Goal: Task Accomplishment & Management: Use online tool/utility

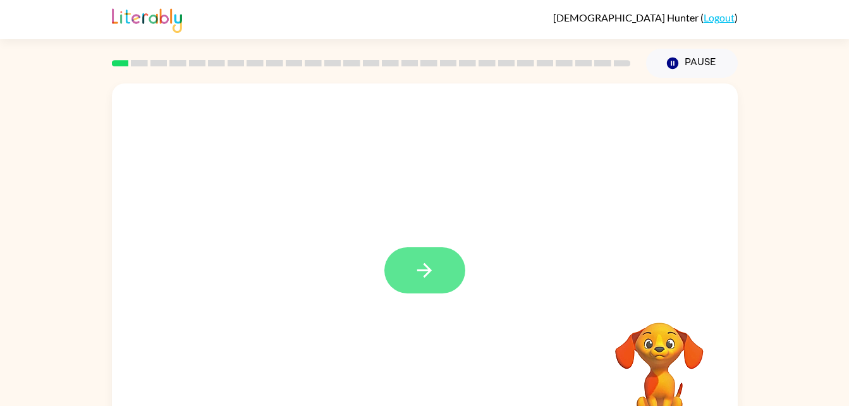
click at [416, 274] on icon "button" at bounding box center [425, 270] width 22 height 22
click at [413, 269] on button "button" at bounding box center [425, 270] width 81 height 46
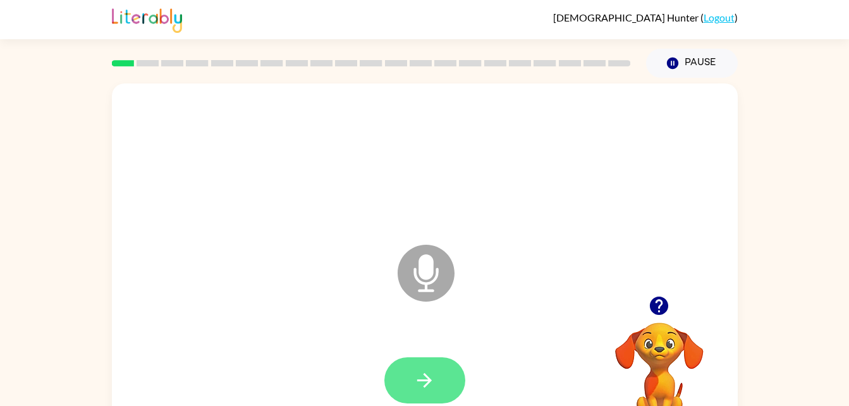
click at [442, 371] on button "button" at bounding box center [425, 380] width 81 height 46
click at [440, 379] on button "button" at bounding box center [425, 380] width 81 height 46
click at [448, 383] on button "button" at bounding box center [425, 380] width 81 height 46
click at [422, 388] on icon "button" at bounding box center [425, 380] width 22 height 22
click at [428, 270] on icon "Microphone The Microphone is here when it is your turn to talk" at bounding box center [490, 289] width 190 height 95
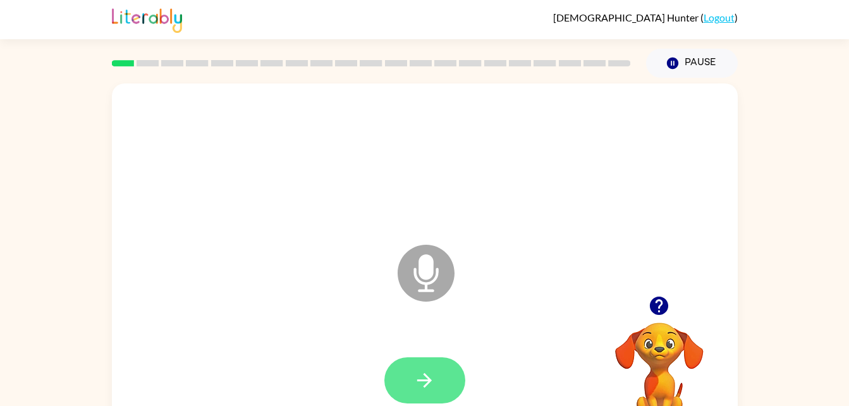
click at [431, 383] on icon "button" at bounding box center [425, 380] width 22 height 22
click at [450, 379] on button "button" at bounding box center [425, 380] width 81 height 46
click at [445, 381] on button "button" at bounding box center [425, 380] width 81 height 46
click at [431, 366] on button "button" at bounding box center [425, 380] width 81 height 46
click at [424, 380] on icon "button" at bounding box center [424, 380] width 15 height 15
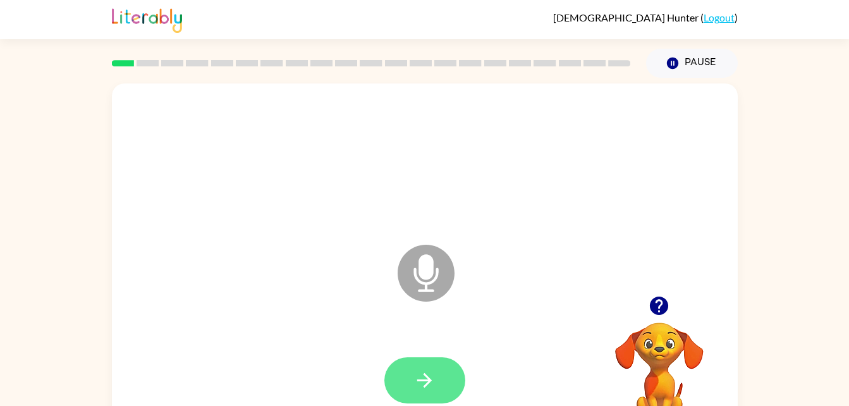
click at [423, 383] on icon "button" at bounding box center [425, 380] width 22 height 22
click at [434, 381] on icon "button" at bounding box center [425, 380] width 22 height 22
click at [438, 364] on button "button" at bounding box center [425, 380] width 81 height 46
click at [428, 383] on icon "button" at bounding box center [424, 380] width 15 height 15
click at [428, 378] on icon "button" at bounding box center [424, 380] width 15 height 15
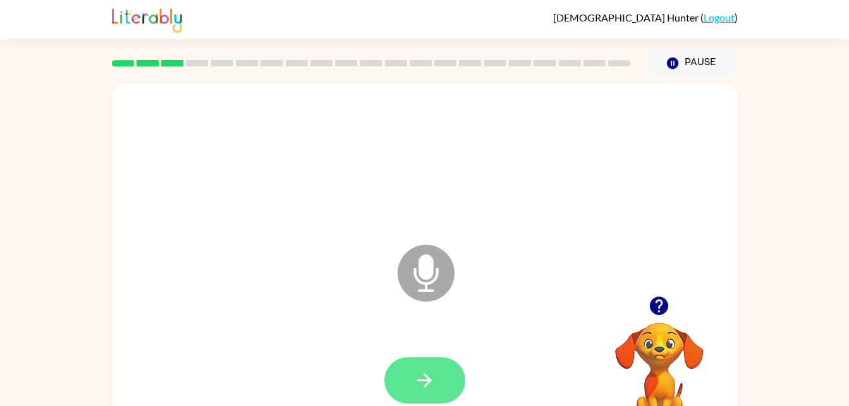
click at [430, 373] on icon "button" at bounding box center [425, 380] width 22 height 22
click at [447, 380] on button "button" at bounding box center [425, 380] width 81 height 46
click at [431, 386] on div at bounding box center [425, 381] width 601 height 104
click at [423, 374] on icon "button" at bounding box center [425, 380] width 22 height 22
click at [431, 386] on icon "button" at bounding box center [425, 380] width 22 height 22
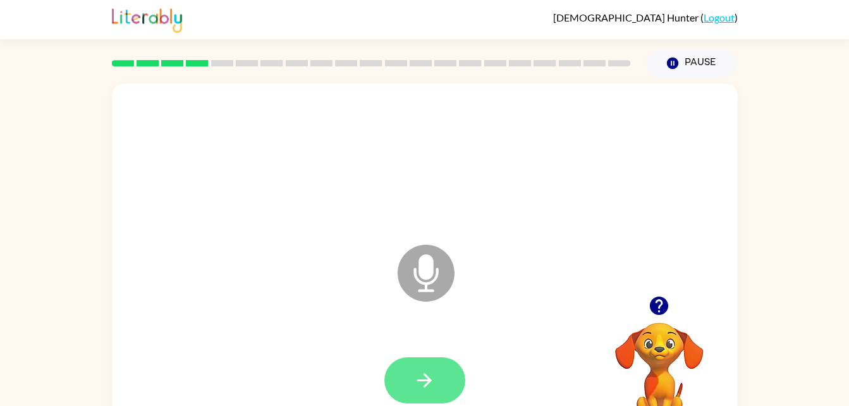
click at [411, 381] on button "button" at bounding box center [425, 380] width 81 height 46
click at [436, 385] on button "button" at bounding box center [425, 380] width 81 height 46
click at [436, 381] on button "button" at bounding box center [425, 380] width 81 height 46
click at [428, 374] on icon "button" at bounding box center [425, 380] width 22 height 22
click at [419, 371] on icon "button" at bounding box center [425, 380] width 22 height 22
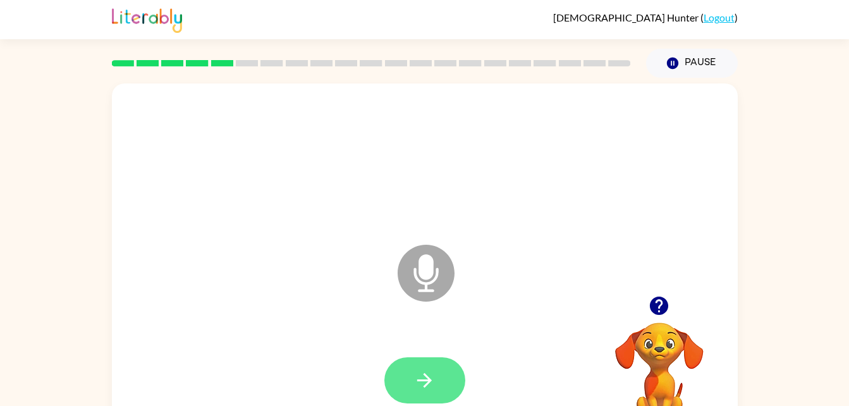
click at [436, 368] on button "button" at bounding box center [425, 380] width 81 height 46
click at [440, 384] on button "button" at bounding box center [425, 380] width 81 height 46
click at [420, 366] on button "button" at bounding box center [425, 380] width 81 height 46
click at [435, 361] on button "button" at bounding box center [425, 380] width 81 height 46
click at [449, 379] on button "button" at bounding box center [425, 380] width 81 height 46
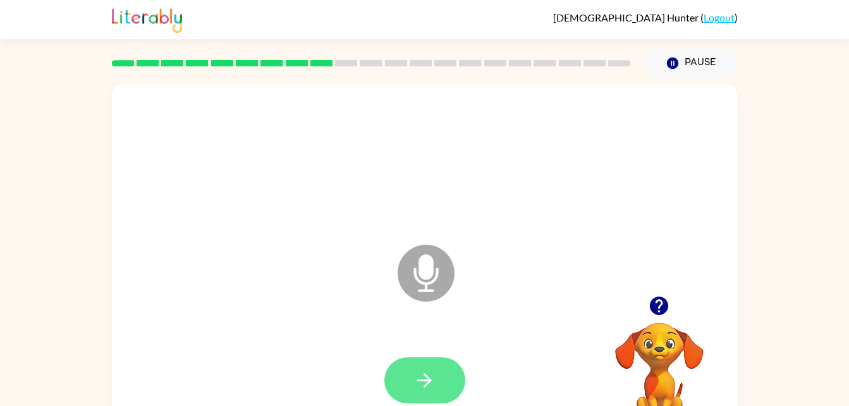
click at [441, 379] on button "button" at bounding box center [425, 380] width 81 height 46
click at [421, 374] on icon "button" at bounding box center [425, 380] width 22 height 22
click at [440, 379] on button "button" at bounding box center [425, 380] width 81 height 46
click at [426, 377] on icon "button" at bounding box center [425, 380] width 22 height 22
click at [425, 373] on icon "button" at bounding box center [425, 380] width 22 height 22
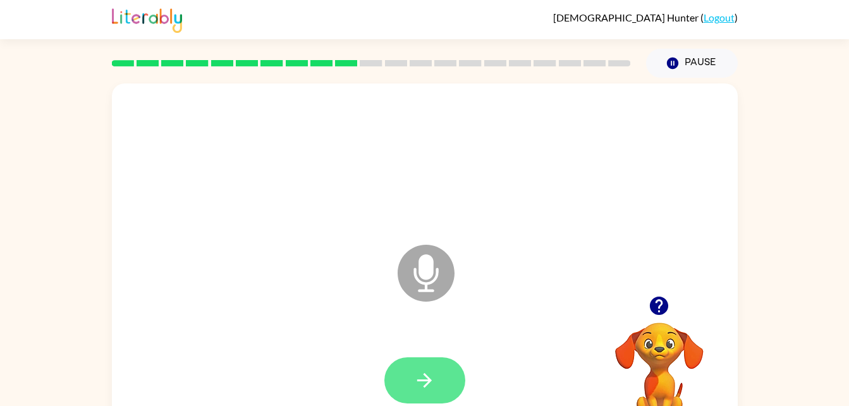
click at [430, 373] on icon "button" at bounding box center [425, 380] width 22 height 22
click at [429, 386] on icon "button" at bounding box center [425, 380] width 22 height 22
click at [424, 379] on icon "button" at bounding box center [424, 380] width 15 height 15
click at [438, 385] on button "button" at bounding box center [425, 380] width 81 height 46
click at [426, 387] on icon "button" at bounding box center [425, 380] width 22 height 22
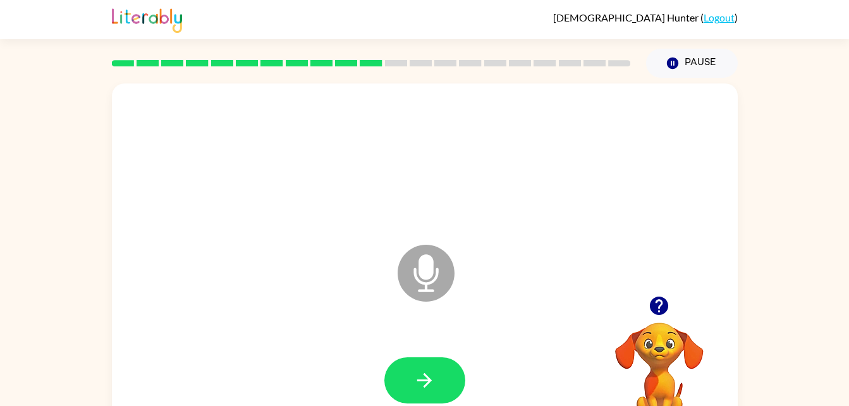
click at [445, 259] on icon at bounding box center [426, 273] width 57 height 57
click at [428, 378] on icon "button" at bounding box center [424, 380] width 15 height 15
click at [431, 378] on icon "button" at bounding box center [425, 380] width 22 height 22
click at [417, 384] on icon "button" at bounding box center [425, 380] width 22 height 22
click at [439, 366] on button "button" at bounding box center [425, 380] width 81 height 46
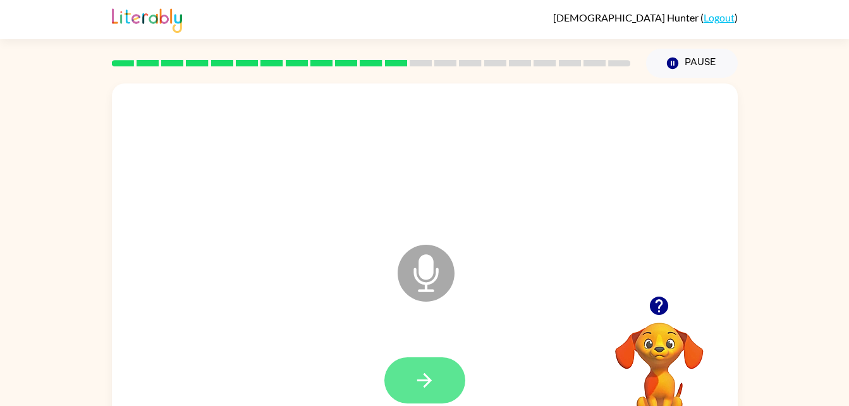
click at [426, 366] on button "button" at bounding box center [425, 380] width 81 height 46
click at [432, 374] on icon "button" at bounding box center [425, 380] width 22 height 22
click at [442, 376] on button "button" at bounding box center [425, 380] width 81 height 46
click at [441, 364] on button "button" at bounding box center [425, 380] width 81 height 46
click at [423, 382] on icon "button" at bounding box center [425, 380] width 22 height 22
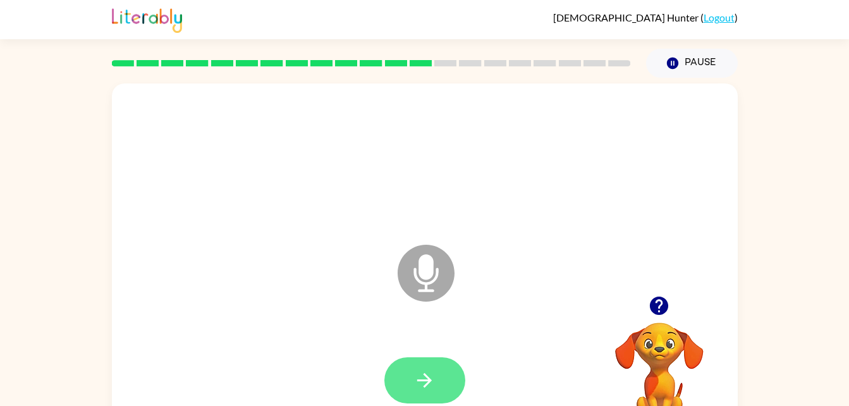
click at [431, 378] on icon "button" at bounding box center [425, 380] width 22 height 22
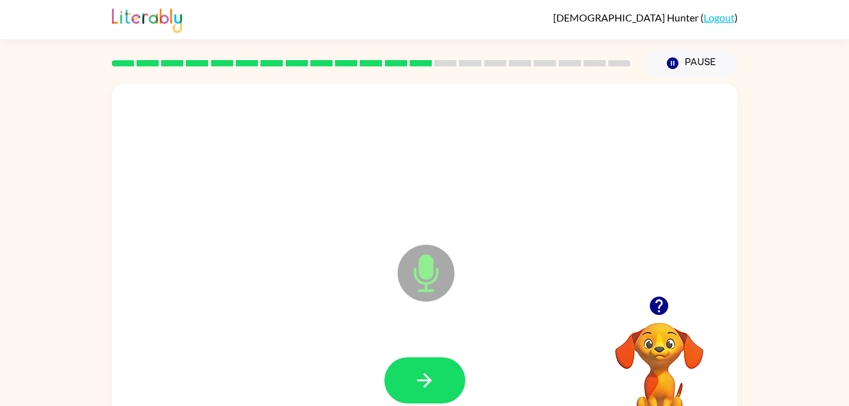
scroll to position [39, 0]
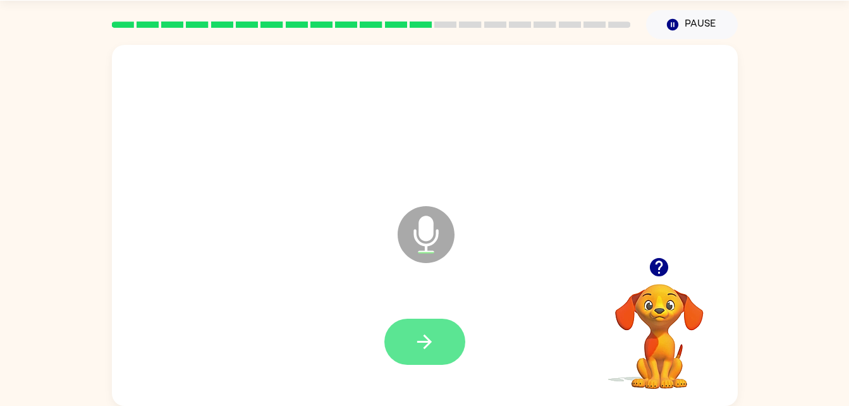
click at [421, 342] on icon "button" at bounding box center [424, 342] width 15 height 15
click at [426, 334] on icon "button" at bounding box center [425, 342] width 22 height 22
click at [435, 336] on icon "button" at bounding box center [425, 342] width 22 height 22
click at [426, 343] on icon "button" at bounding box center [425, 342] width 22 height 22
click at [427, 338] on icon "button" at bounding box center [424, 342] width 15 height 15
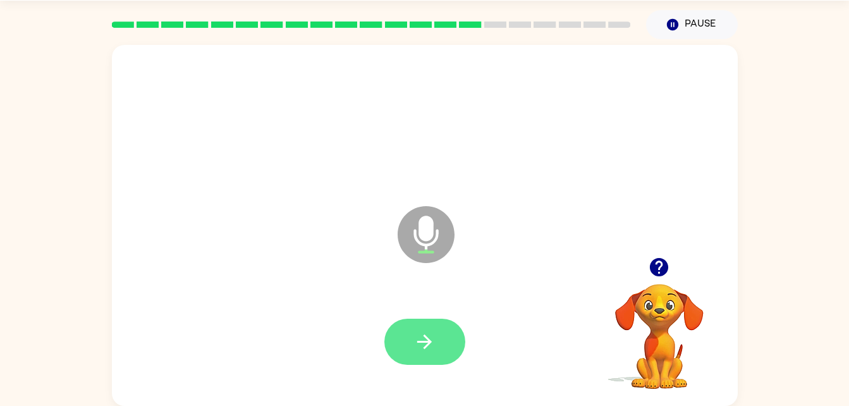
click at [421, 339] on icon "button" at bounding box center [425, 342] width 22 height 22
click at [441, 347] on button "button" at bounding box center [425, 342] width 81 height 46
click at [426, 355] on button "button" at bounding box center [425, 342] width 81 height 46
click at [415, 336] on icon "button" at bounding box center [425, 342] width 22 height 22
click at [426, 337] on icon "button" at bounding box center [424, 342] width 15 height 15
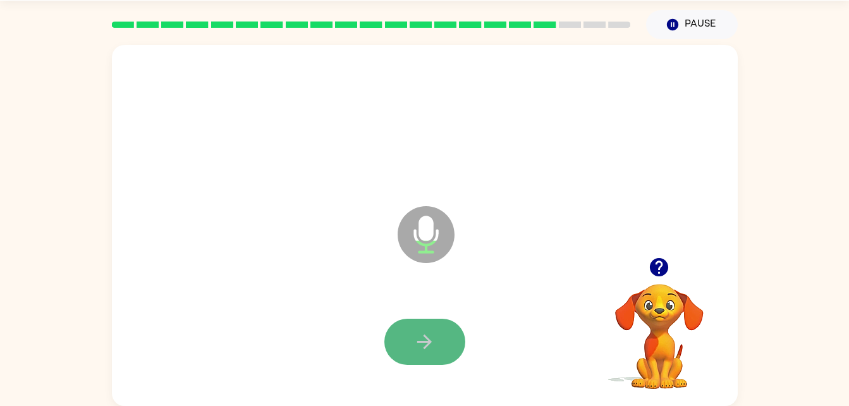
click at [418, 349] on icon "button" at bounding box center [425, 342] width 22 height 22
click at [426, 340] on icon "button" at bounding box center [425, 342] width 22 height 22
click at [420, 340] on icon "button" at bounding box center [425, 342] width 22 height 22
click at [415, 349] on icon "button" at bounding box center [425, 342] width 22 height 22
click at [432, 351] on icon "button" at bounding box center [425, 342] width 22 height 22
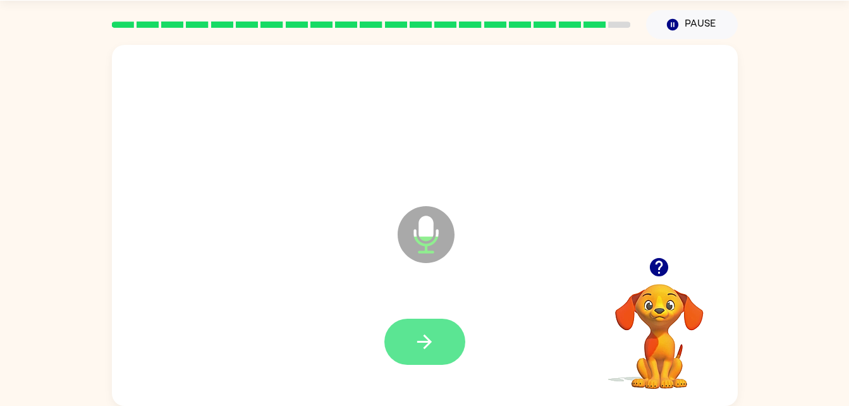
click at [433, 336] on icon "button" at bounding box center [425, 342] width 22 height 22
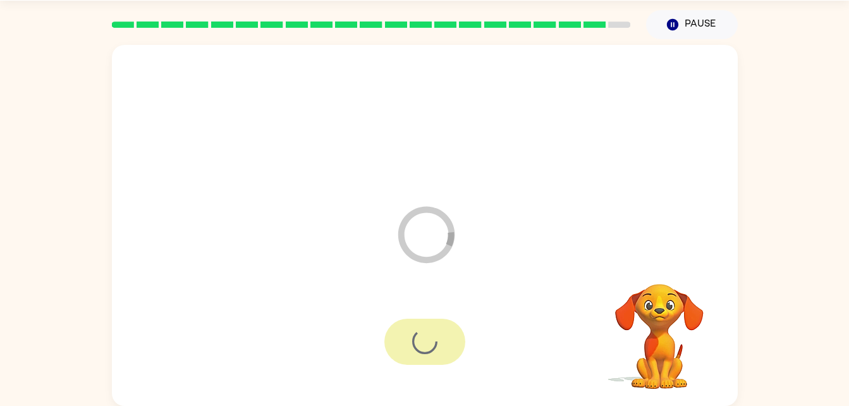
scroll to position [16, 0]
